Goal: Task Accomplishment & Management: Complete application form

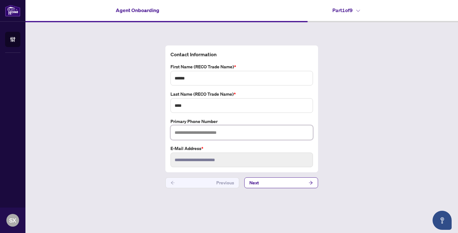
click at [218, 137] on input "text" at bounding box center [242, 132] width 143 height 15
type input "**********"
click at [237, 110] on input "****" at bounding box center [242, 105] width 143 height 15
click at [239, 137] on input "**********" at bounding box center [242, 132] width 143 height 15
click at [285, 182] on button "Next" at bounding box center [281, 183] width 74 height 11
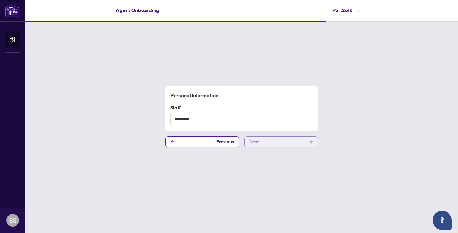
click at [294, 146] on button "Next" at bounding box center [281, 142] width 74 height 11
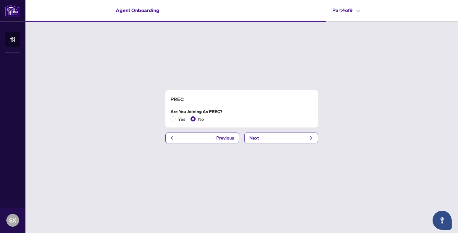
click at [293, 144] on div "PREC Are you joining as PREC? Yes No Previous Next" at bounding box center [241, 116] width 433 height 189
click at [291, 140] on button "Next" at bounding box center [281, 138] width 74 height 11
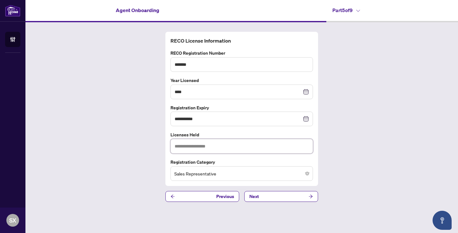
click at [234, 144] on input "text" at bounding box center [242, 146] width 143 height 15
click at [272, 194] on button "Next" at bounding box center [281, 196] width 74 height 11
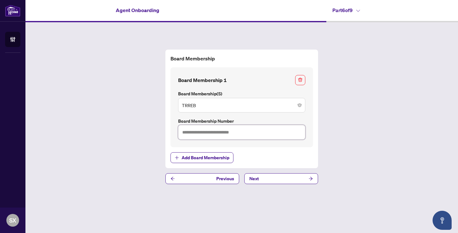
click at [204, 133] on input "text" at bounding box center [241, 132] width 127 height 15
type input "*******"
click at [282, 179] on button "Next" at bounding box center [281, 178] width 74 height 11
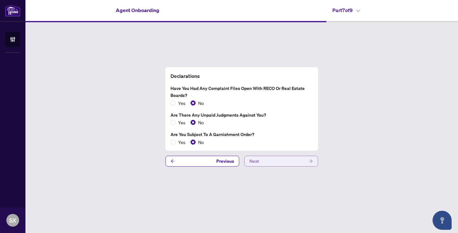
click at [270, 161] on button "Next" at bounding box center [281, 161] width 74 height 11
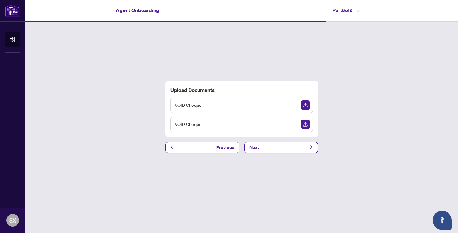
click at [307, 106] on img "Upload Document" at bounding box center [306, 106] width 10 height 10
click at [262, 146] on button "Next" at bounding box center [281, 147] width 74 height 11
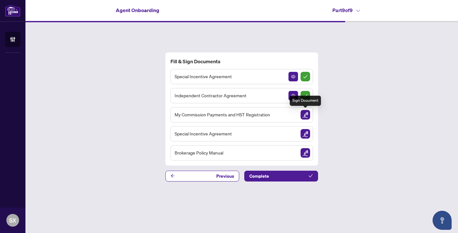
click at [305, 117] on img "Sign Document" at bounding box center [306, 115] width 10 height 10
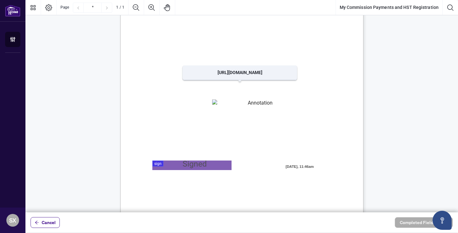
scroll to position [18, 0]
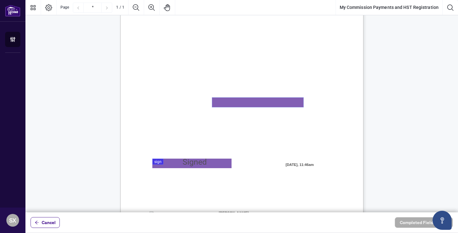
click at [247, 102] on textarea "01K2N82W0617PR3KA8X9DYAB9F" at bounding box center [257, 103] width 91 height 10
paste textarea "**********"
type textarea "**********"
click at [204, 163] on div at bounding box center [241, 106] width 433 height 213
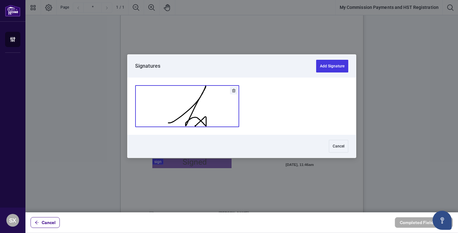
click at [198, 120] on button "Add Signature" at bounding box center [187, 106] width 103 height 41
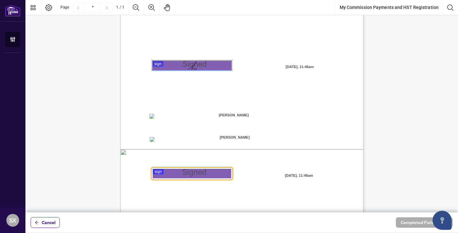
scroll to position [131, 0]
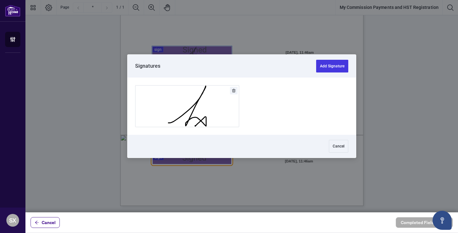
click at [192, 164] on div at bounding box center [241, 106] width 433 height 213
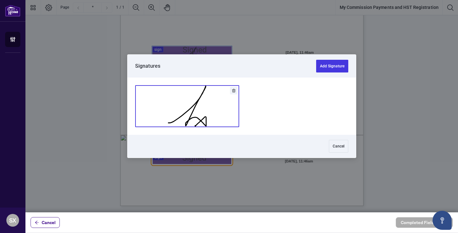
click at [191, 116] on button "Add Signature" at bounding box center [187, 106] width 103 height 41
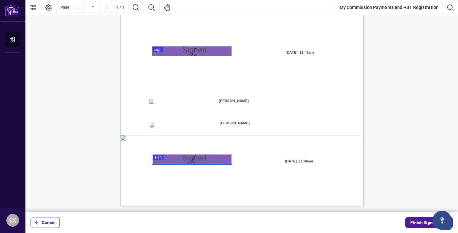
click at [210, 95] on div "MY COMMISSION PAYMENTS AND HST REGISTRATION For Right at Home Realty to pay out…" at bounding box center [272, 88] width 304 height 394
click at [236, 105] on span "[PERSON_NAME]" at bounding box center [234, 101] width 80 height 10
click at [236, 120] on span "[PERSON_NAME]" at bounding box center [234, 123] width 79 height 10
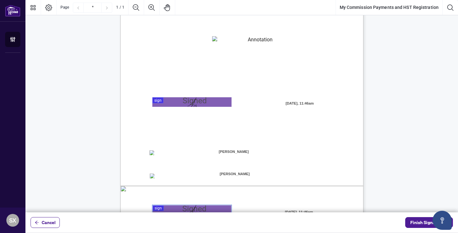
scroll to position [87, 0]
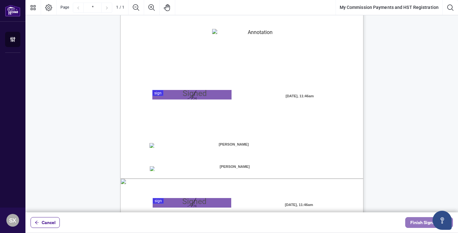
click at [423, 223] on span "Finish Signing" at bounding box center [425, 223] width 29 height 10
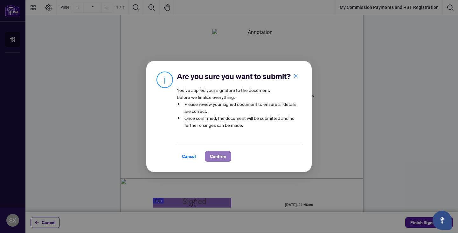
click at [222, 159] on span "Confirm" at bounding box center [218, 157] width 16 height 10
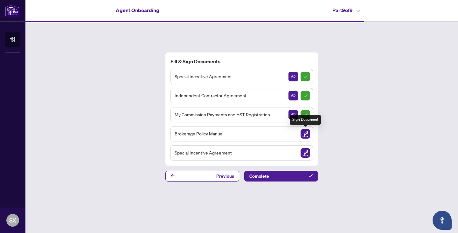
click at [307, 135] on img "Sign Document" at bounding box center [306, 134] width 10 height 10
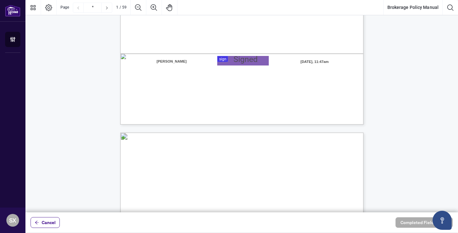
scroll to position [195, 0]
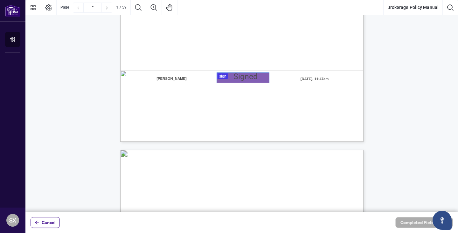
click at [245, 74] on div at bounding box center [241, 106] width 433 height 213
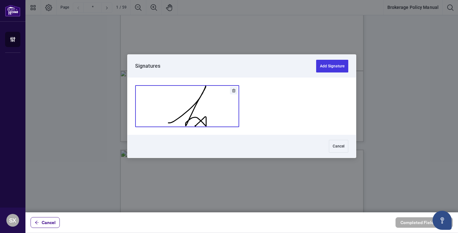
click at [209, 120] on button "Add Signature" at bounding box center [187, 106] width 103 height 41
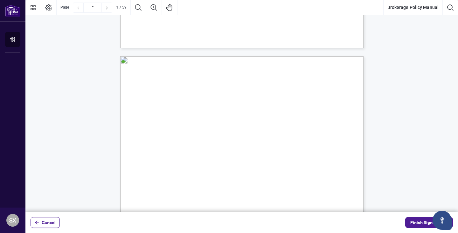
type input "*"
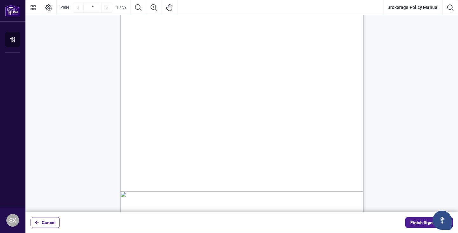
scroll to position [432, 0]
click at [419, 221] on span "Finish Signing" at bounding box center [425, 223] width 29 height 10
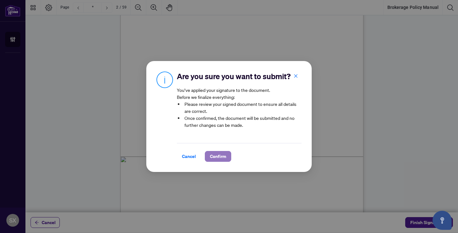
click at [225, 158] on span "Confirm" at bounding box center [218, 157] width 16 height 10
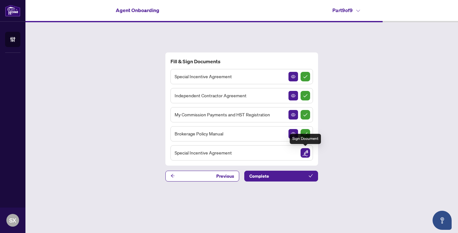
click at [303, 154] on img "Sign Document" at bounding box center [306, 153] width 10 height 10
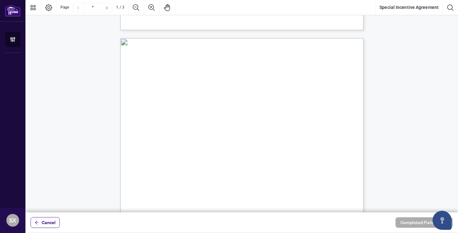
scroll to position [594, 0]
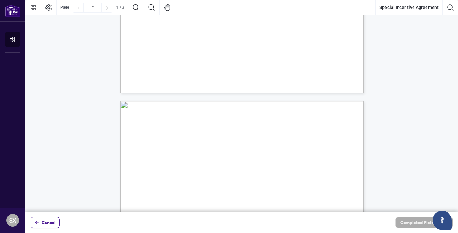
type input "*"
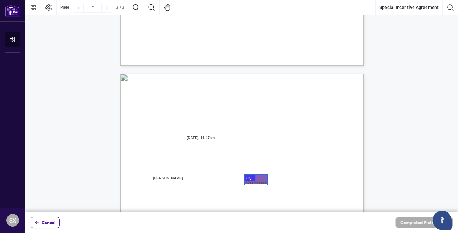
click at [257, 181] on div at bounding box center [241, 106] width 433 height 213
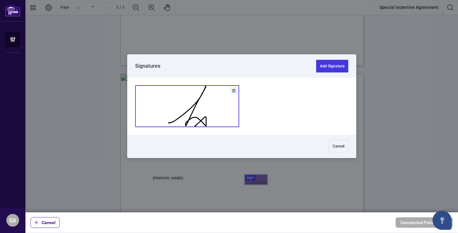
click at [206, 117] on button "Add Signature" at bounding box center [187, 106] width 103 height 41
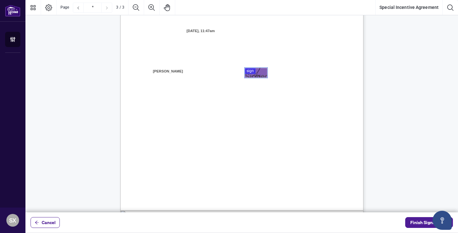
scroll to position [777, 0]
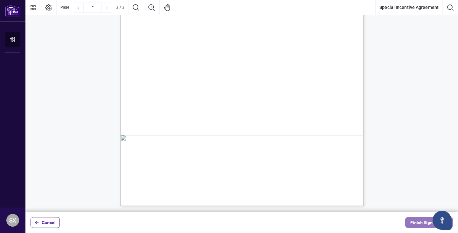
click at [409, 221] on button "Finish Signing" at bounding box center [430, 222] width 48 height 11
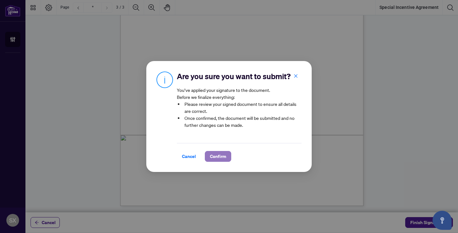
click at [214, 155] on span "Confirm" at bounding box center [218, 157] width 16 height 10
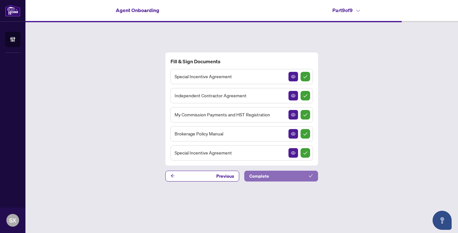
click at [293, 178] on button "Complete" at bounding box center [281, 176] width 74 height 11
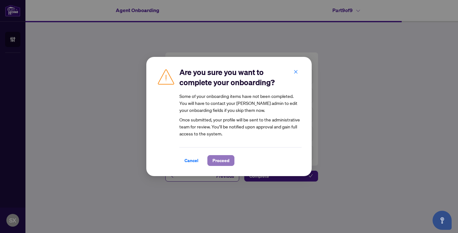
click at [226, 162] on span "Proceed" at bounding box center [221, 161] width 17 height 10
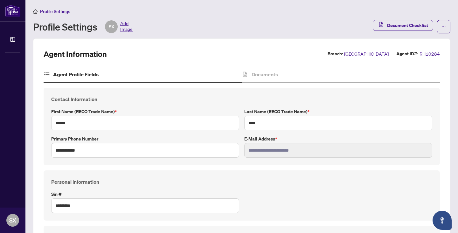
type input "****"
type input "**********"
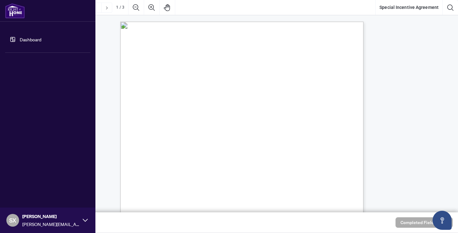
click at [13, 12] on img at bounding box center [15, 10] width 20 height 15
